Goal: Transaction & Acquisition: Subscribe to service/newsletter

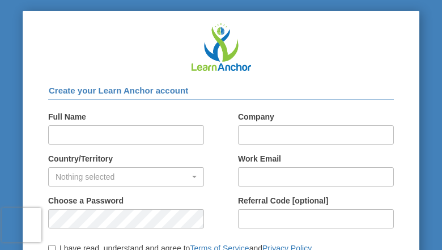
type input "NSCOYPrBI"
type input "qKOLcKWtCioG"
type input "[EMAIL_ADDRESS][DOMAIN_NAME]"
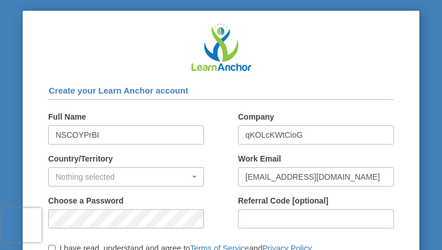
type input "iOUGJPwsY"
select select "97"
checkbox input "true"
